Goal: Task Accomplishment & Management: Manage account settings

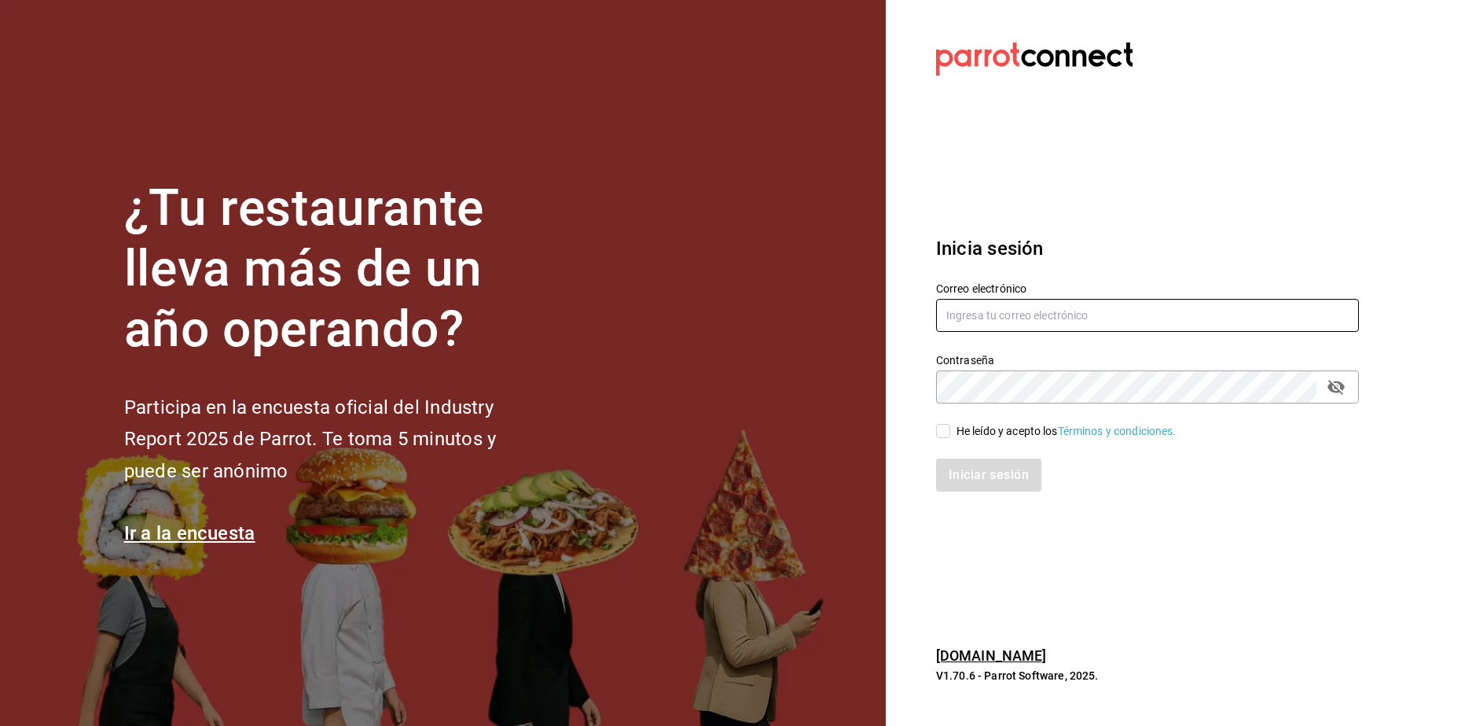
click at [1091, 323] on input "text" at bounding box center [1147, 315] width 423 height 33
type input "[EMAIL_ADDRESS][DOMAIN_NAME]"
click at [953, 436] on span "He leído y acepto los Términos y condiciones." at bounding box center [1063, 431] width 226 height 17
click at [950, 436] on input "He leído y acepto los Términos y condiciones." at bounding box center [943, 431] width 14 height 14
checkbox input "true"
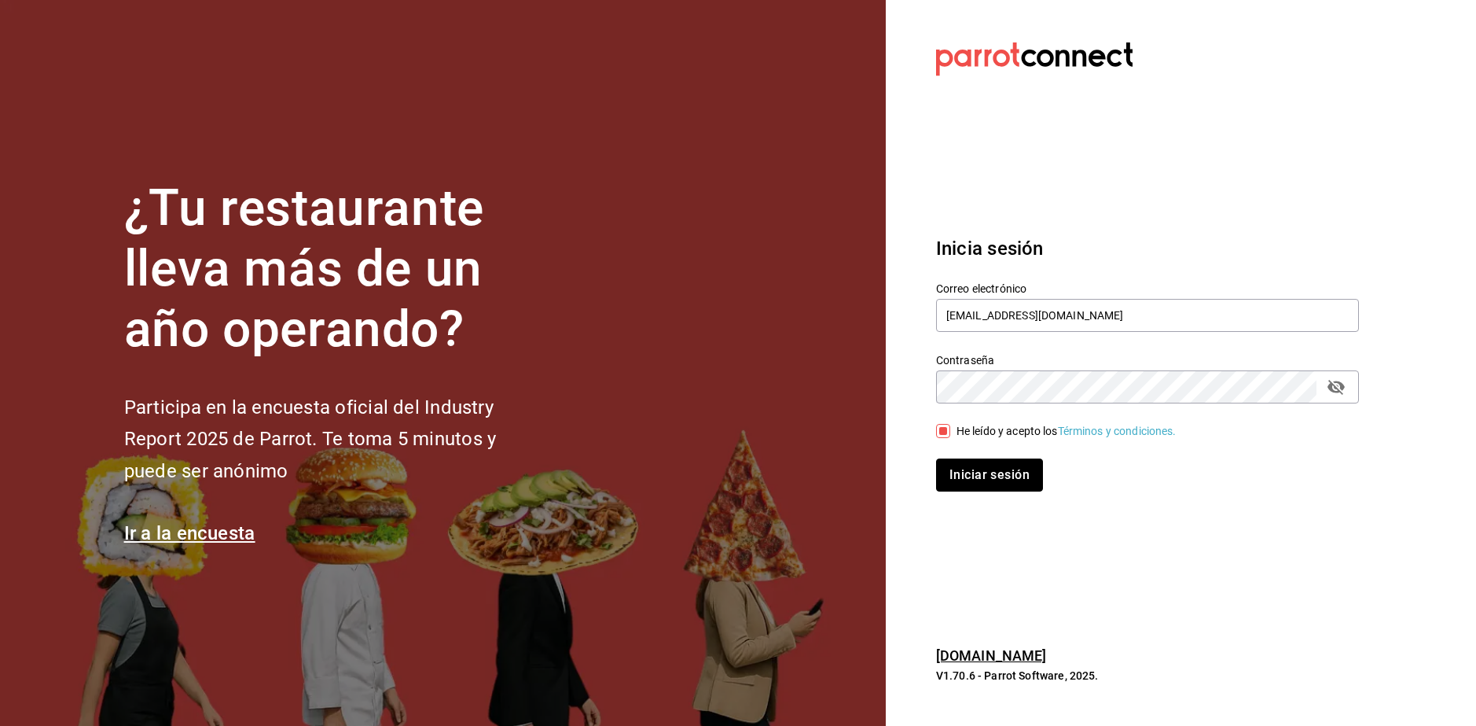
drag, startPoint x: 951, startPoint y: 475, endPoint x: 951, endPoint y: 500, distance: 25.2
click at [951, 480] on button "Iniciar sesión" at bounding box center [989, 474] width 107 height 33
